Goal: Task Accomplishment & Management: Manage account settings

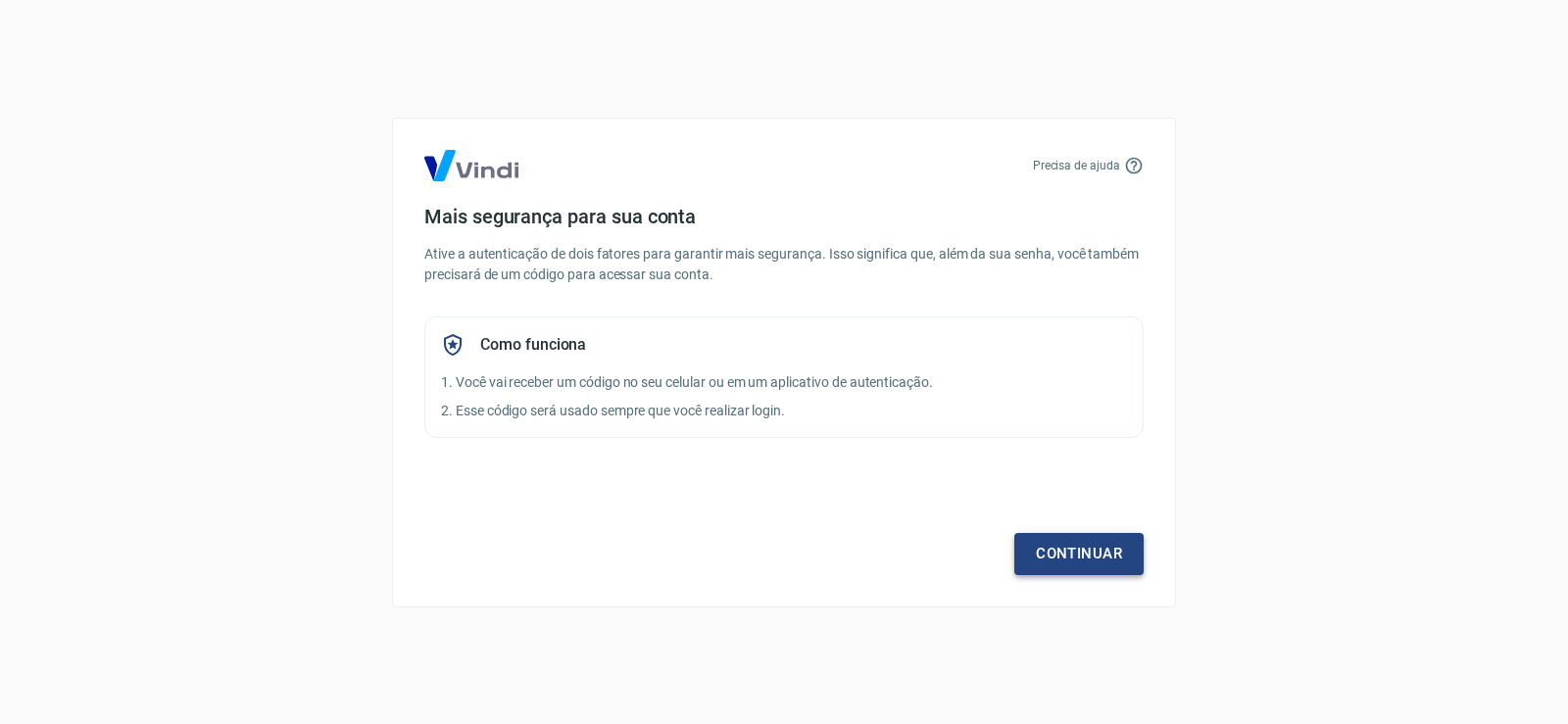
click at [1086, 548] on link "Continuar" at bounding box center [1079, 553] width 130 height 41
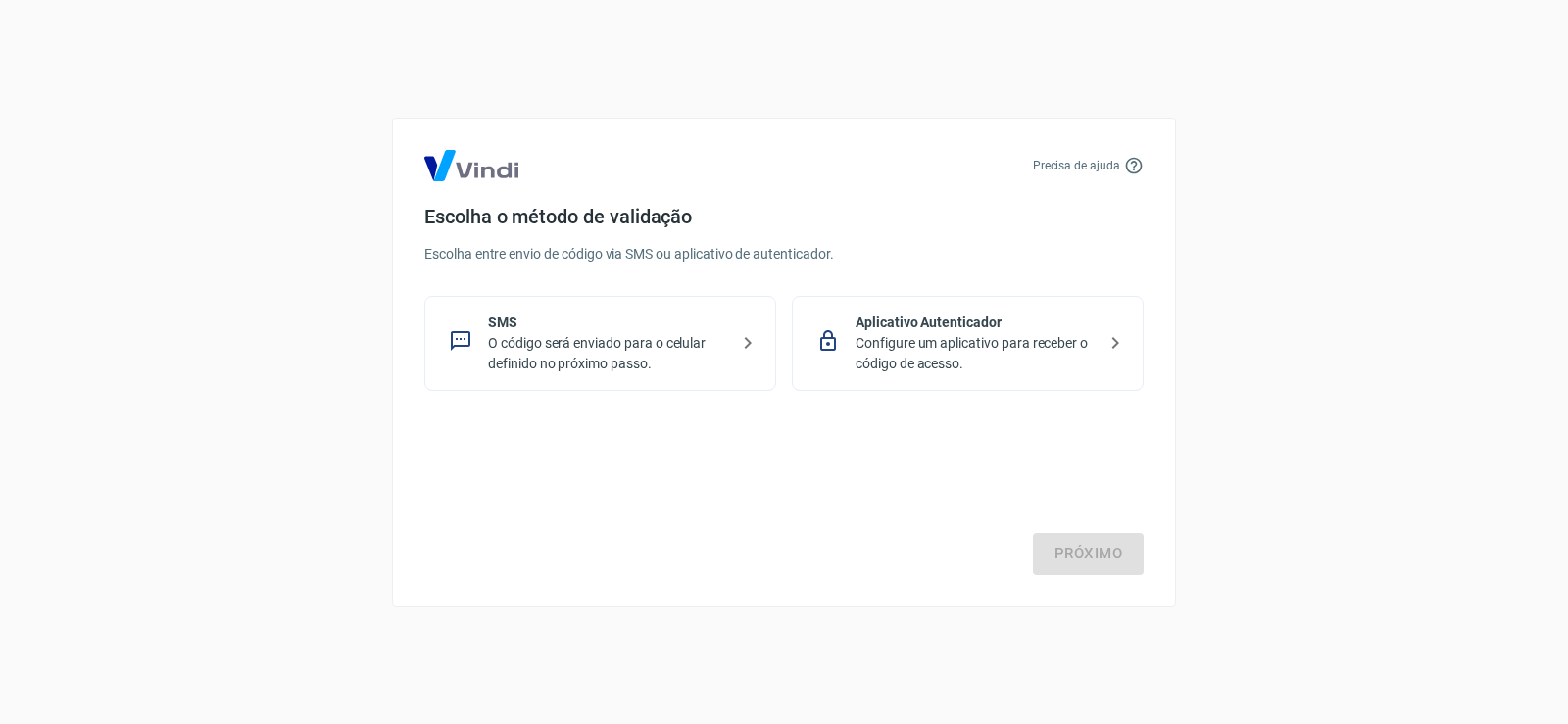
click at [743, 340] on icon at bounding box center [748, 343] width 24 height 24
click at [1094, 557] on link "Próximo" at bounding box center [1088, 553] width 111 height 41
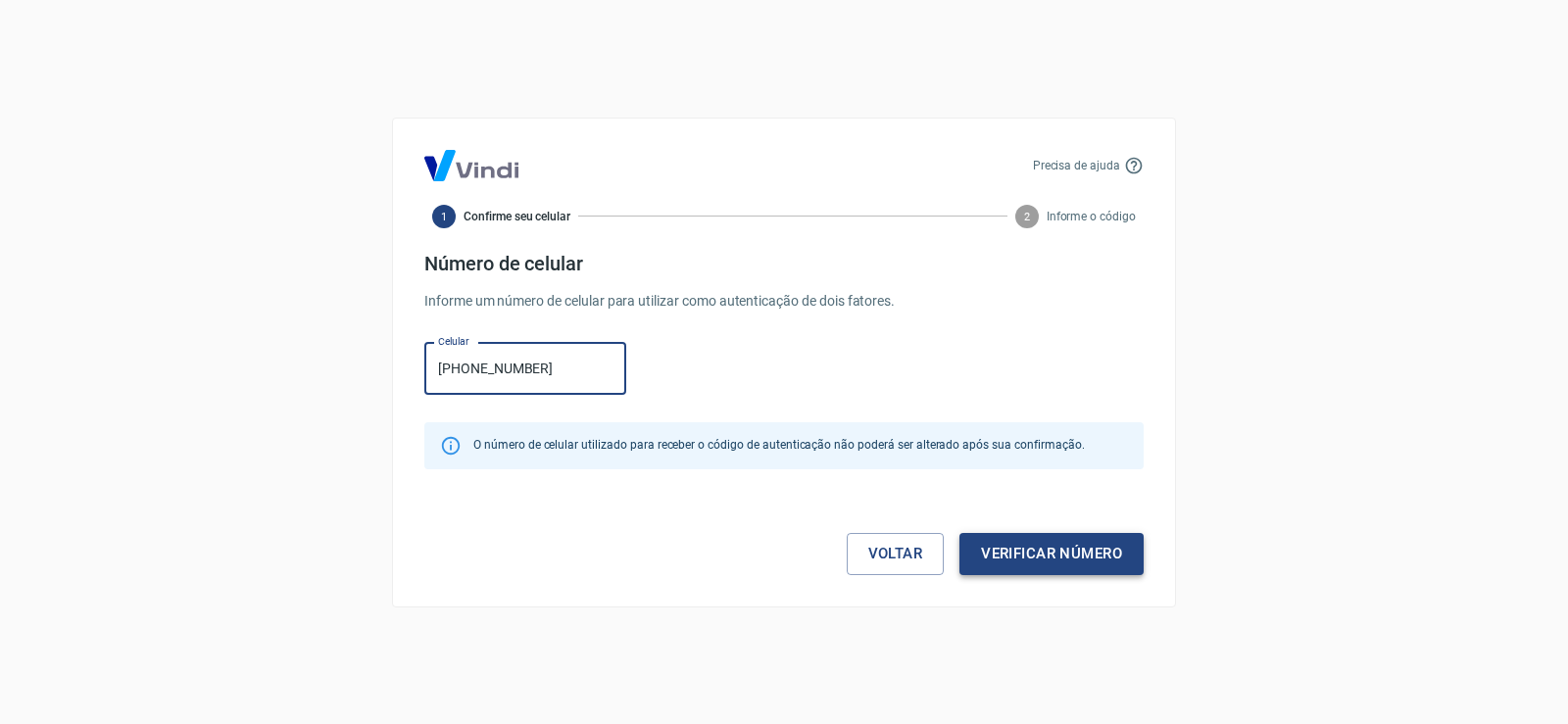
type input "[PHONE_NUMBER]"
click at [1051, 554] on button "Verificar número" at bounding box center [1051, 553] width 185 height 41
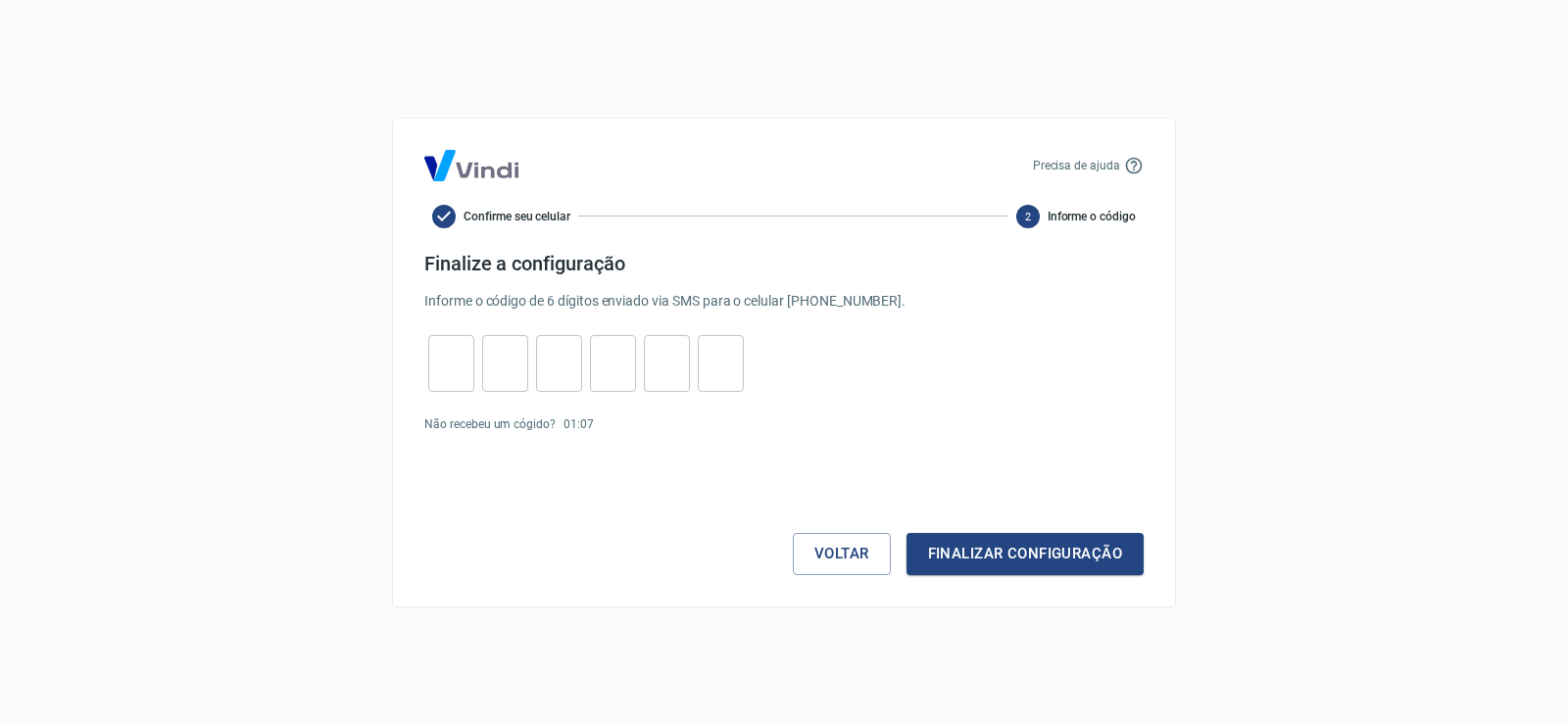
click at [450, 374] on input "tel" at bounding box center [451, 363] width 46 height 42
type input "5"
type input "0"
type input "7"
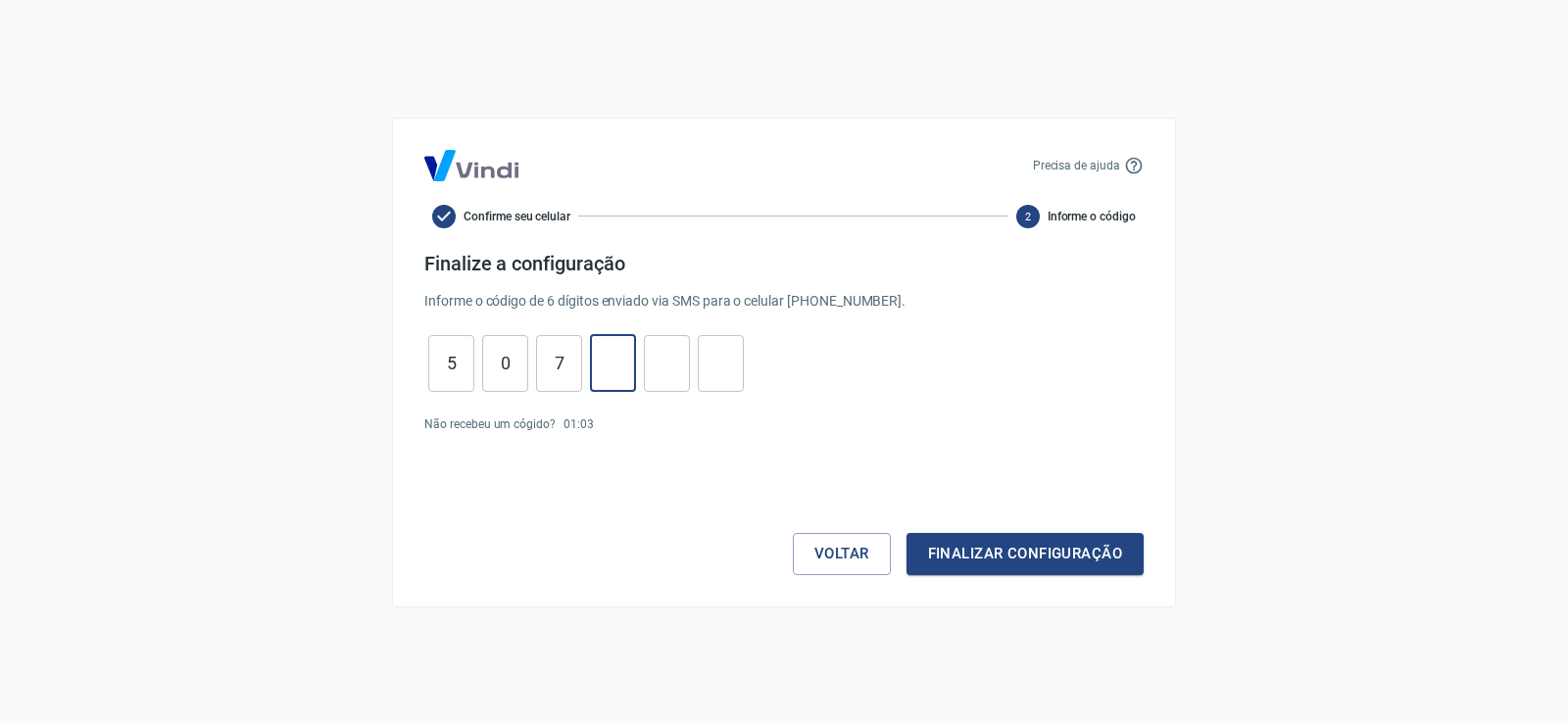
type input "0"
type input "9"
type input "4"
click at [1034, 554] on button "Finalizar configuração" at bounding box center [1025, 553] width 237 height 41
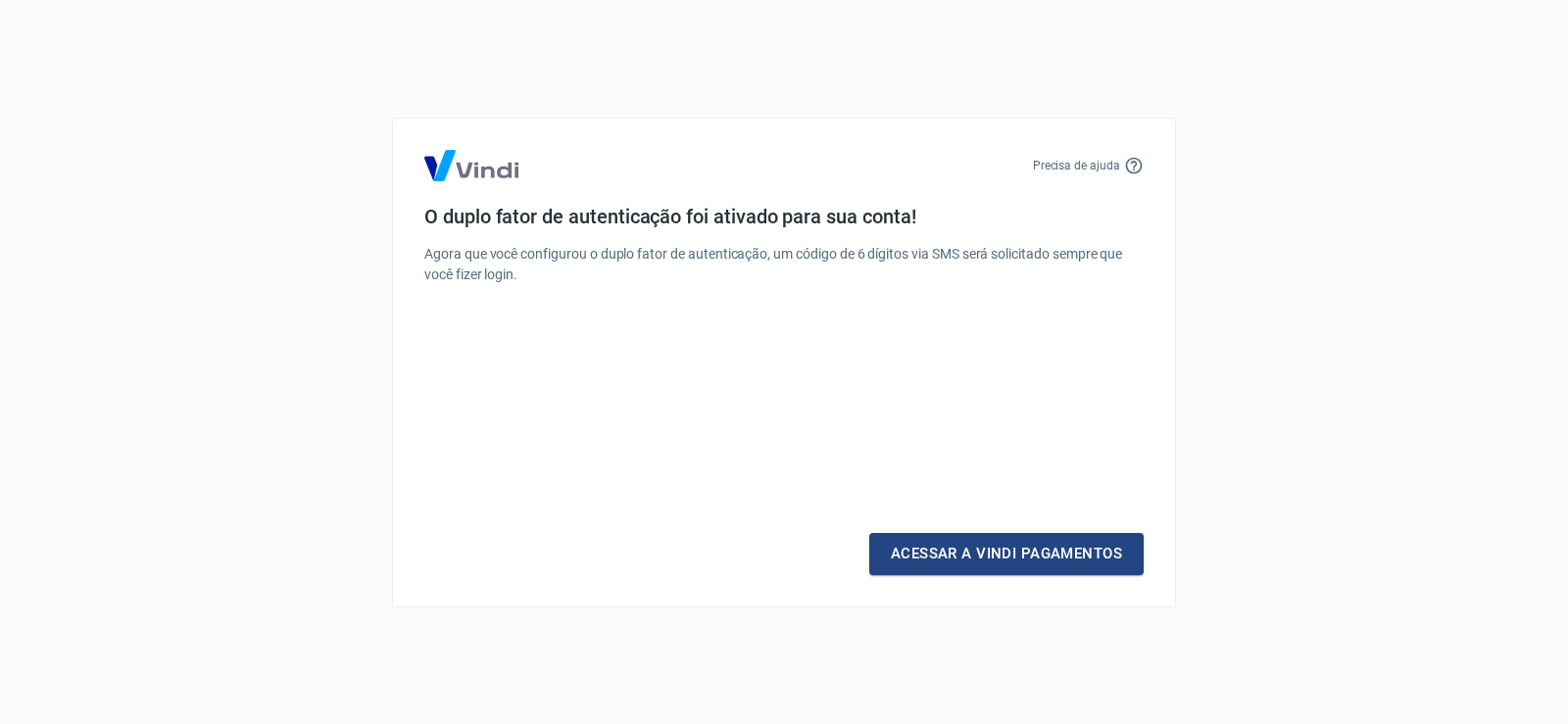
click at [1034, 554] on link "Acessar a Vindi Pagamentos" at bounding box center [1006, 553] width 274 height 41
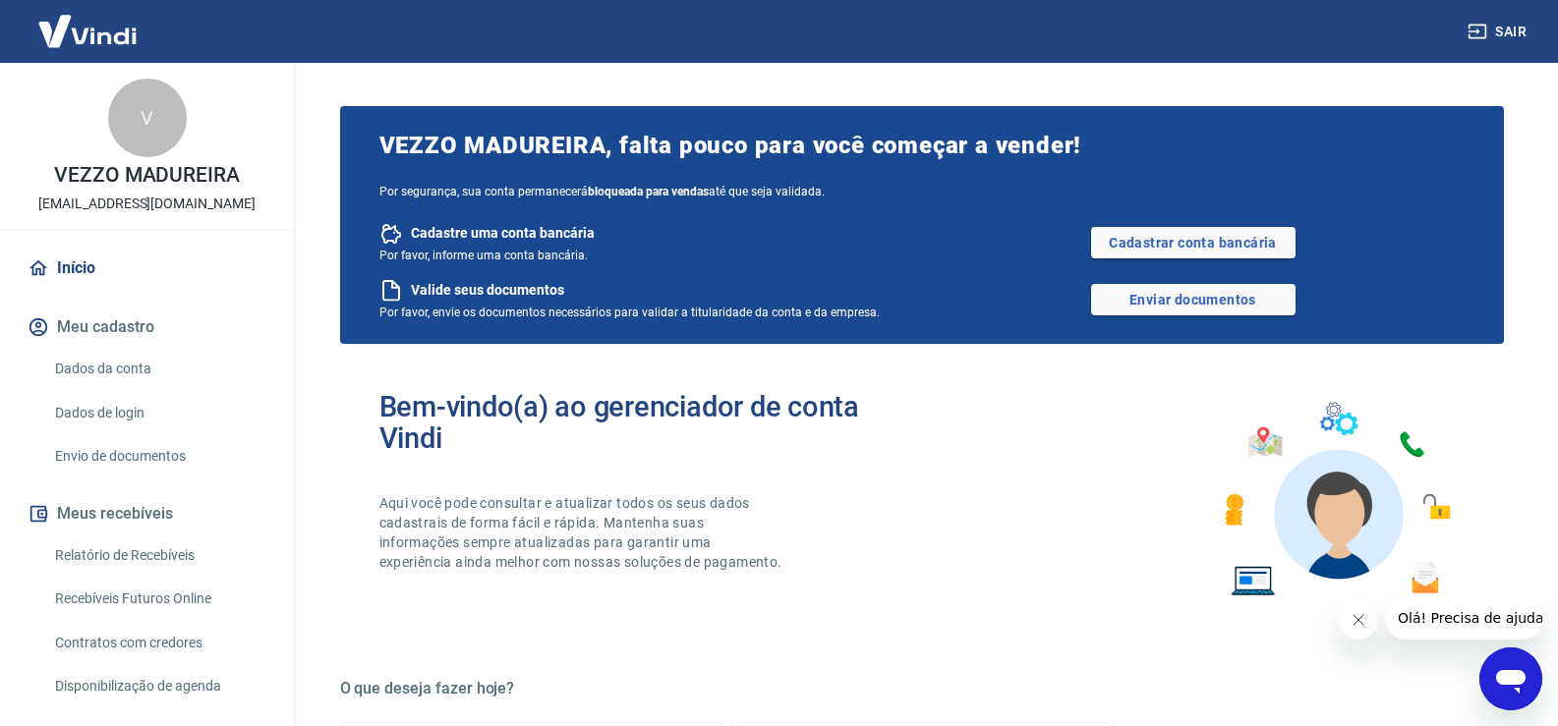
click at [1357, 622] on icon "Fechar mensagem da empresa" at bounding box center [1357, 620] width 16 height 16
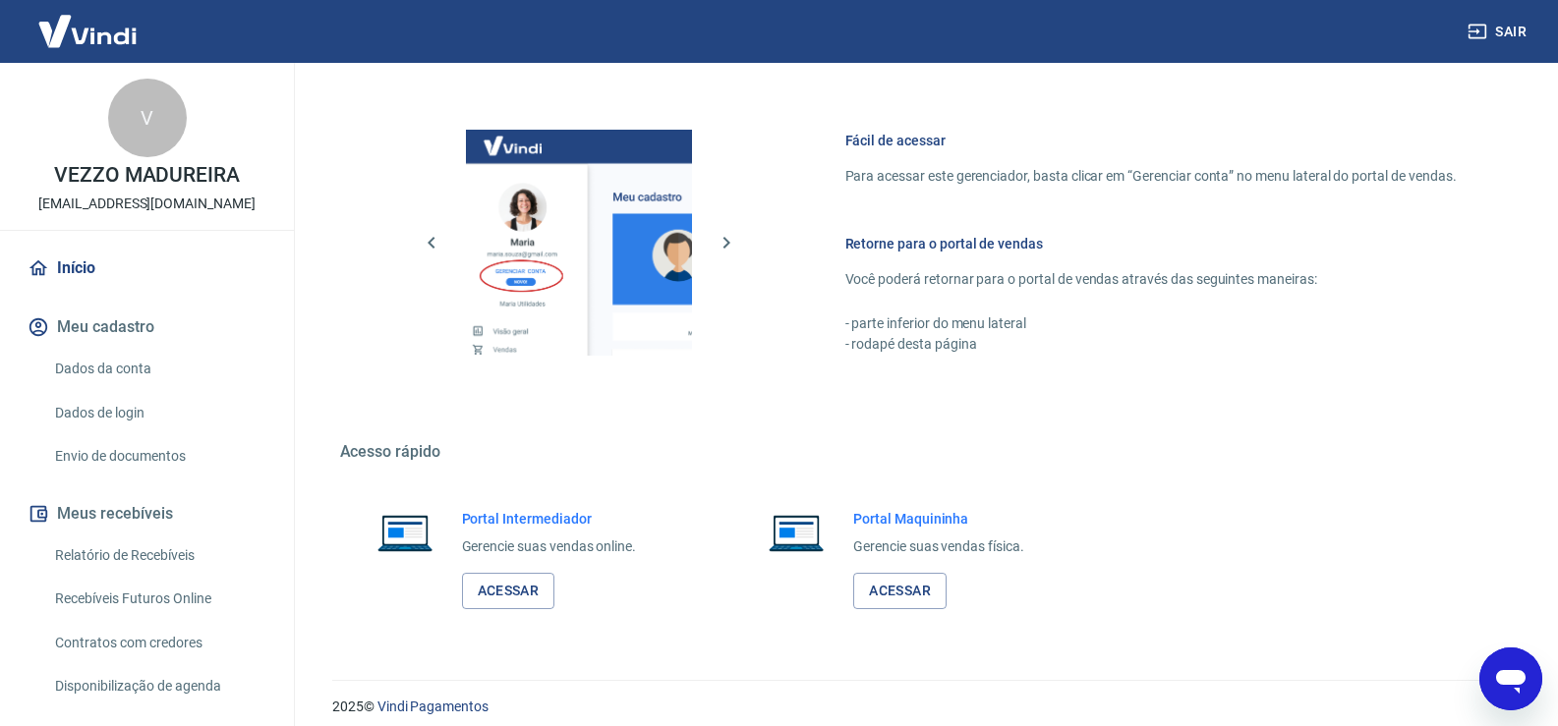
scroll to position [1048, 0]
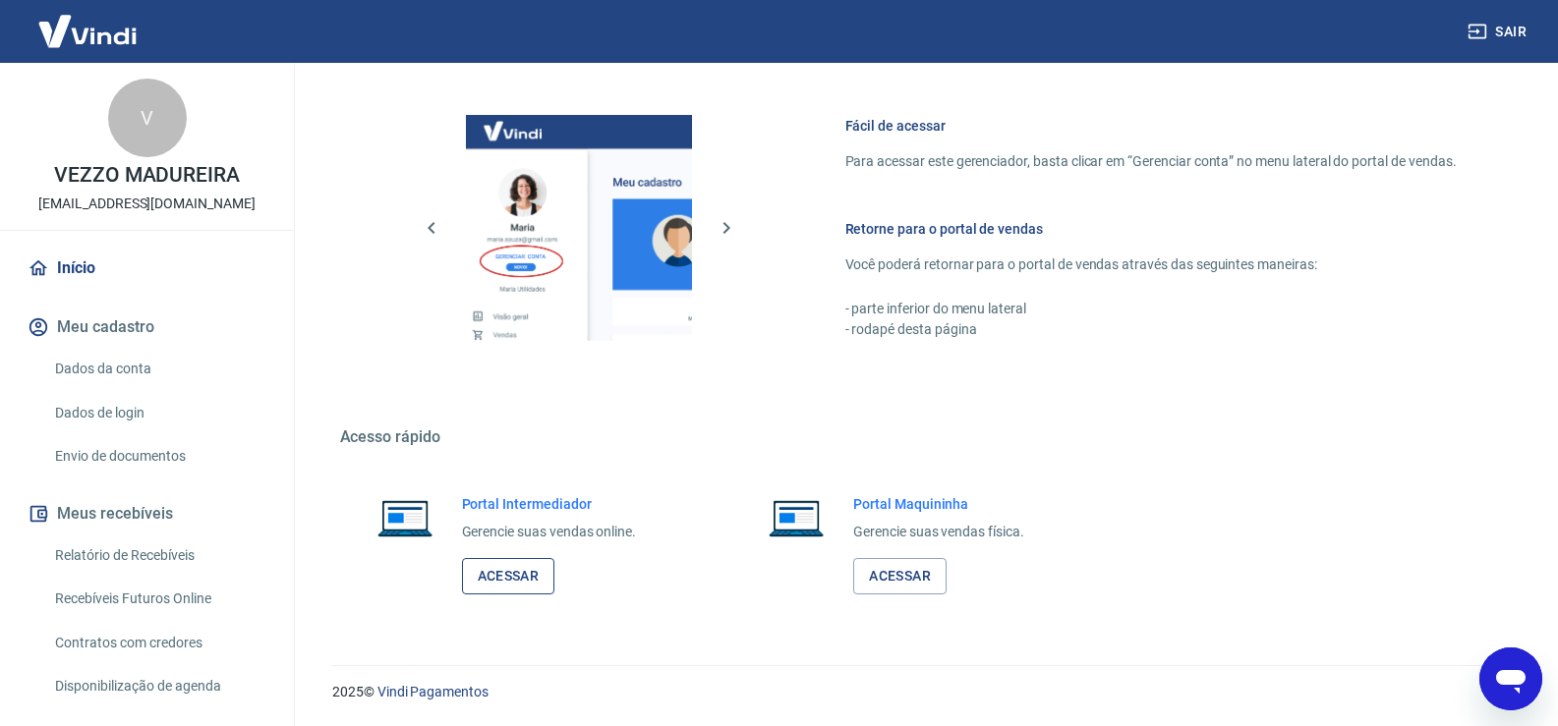
click at [503, 570] on link "Acessar" at bounding box center [508, 576] width 93 height 36
